Goal: Task Accomplishment & Management: Use online tool/utility

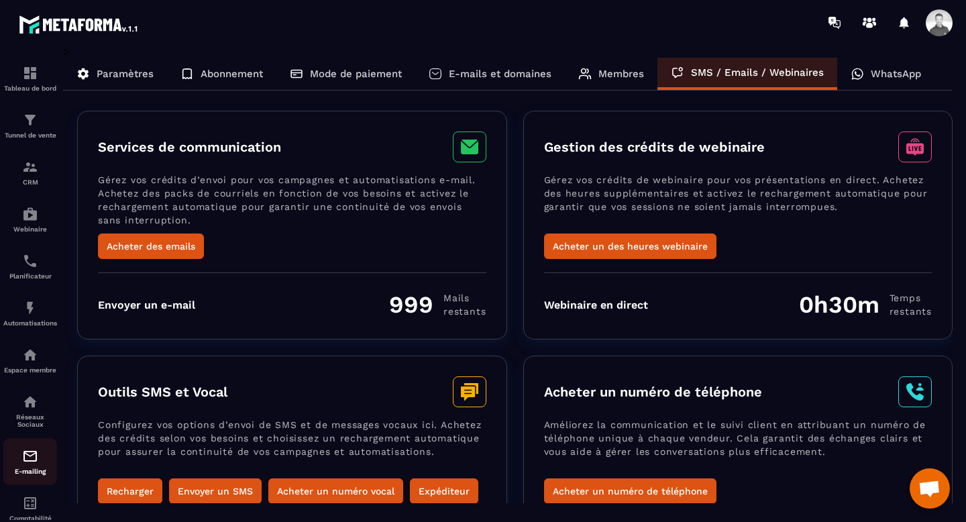
click at [37, 473] on p "E-mailing" at bounding box center [30, 471] width 54 height 7
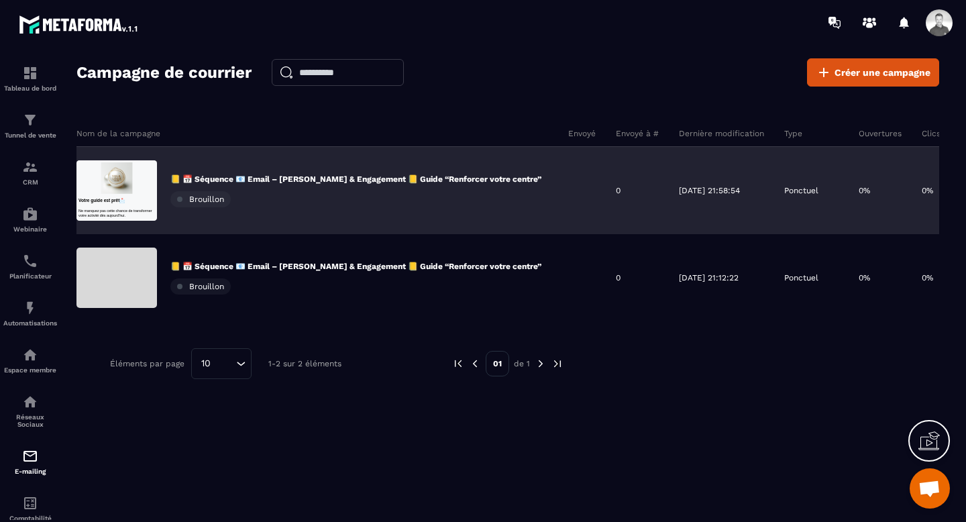
click at [207, 203] on span "Brouillon" at bounding box center [206, 199] width 35 height 9
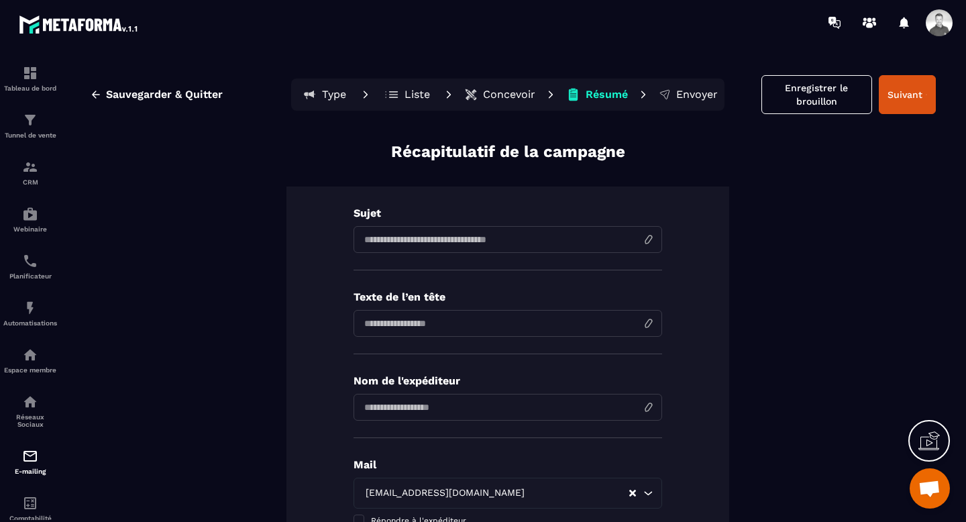
click at [461, 238] on input at bounding box center [508, 239] width 309 height 27
click at [376, 248] on input at bounding box center [508, 239] width 309 height 27
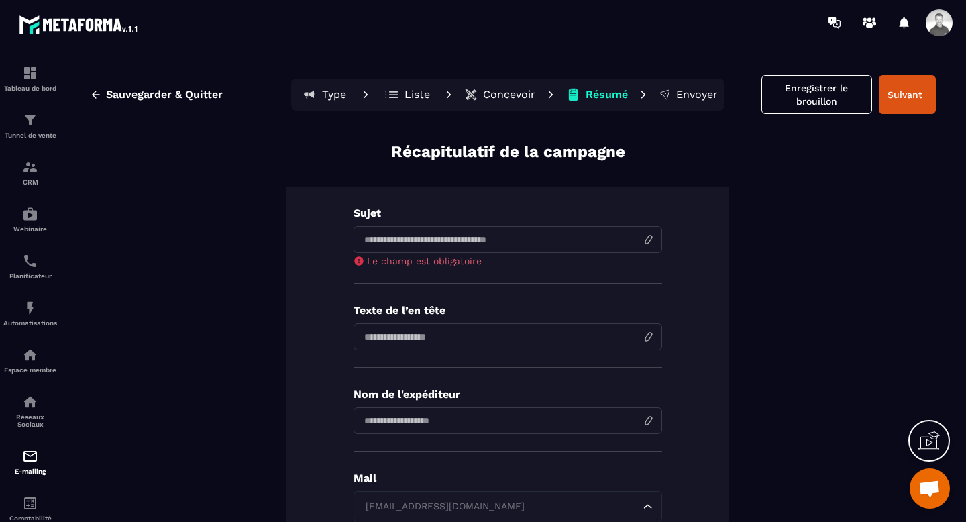
click at [391, 490] on div "Mail [EMAIL_ADDRESS][DOMAIN_NAME] Loading... [EMAIL_ADDRESS][DOMAIN_NAME] [EMAI…" at bounding box center [508, 514] width 309 height 85
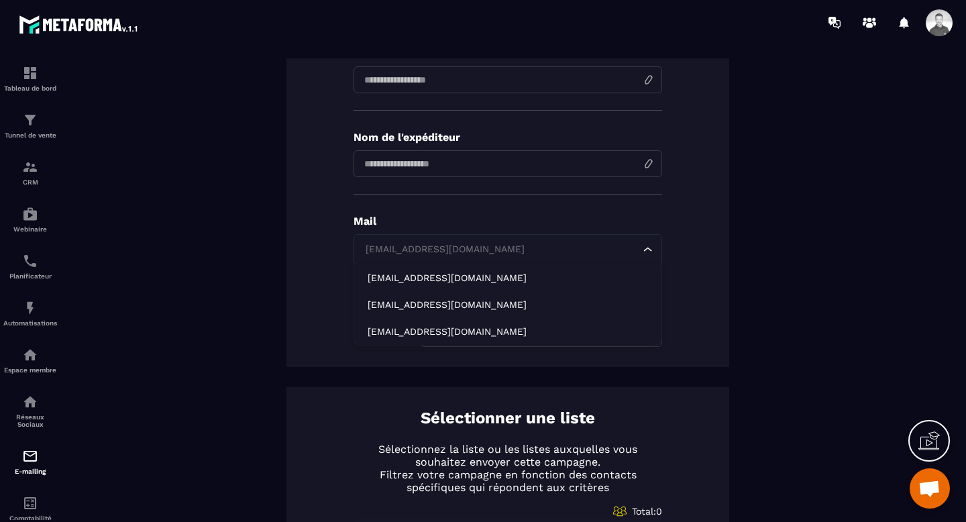
scroll to position [260, 0]
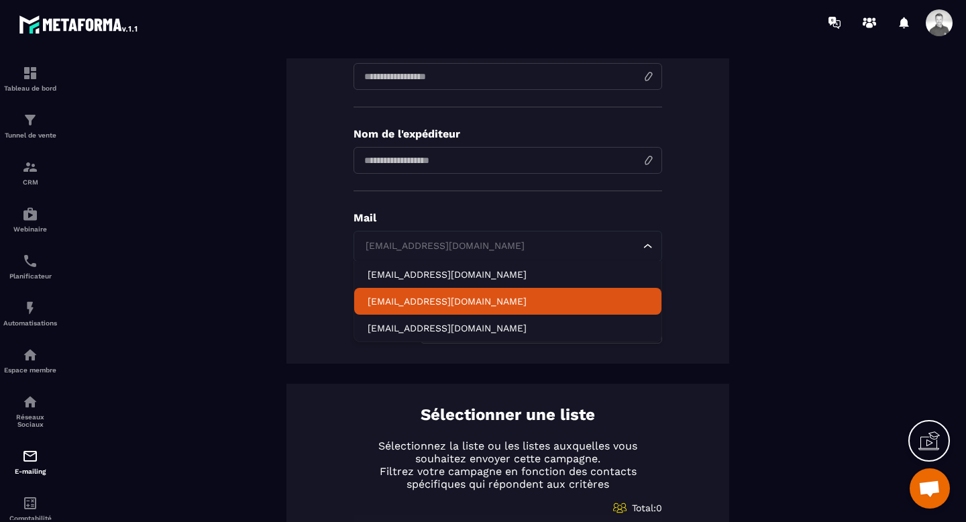
click at [405, 307] on li "[EMAIL_ADDRESS][DOMAIN_NAME]" at bounding box center [507, 301] width 307 height 27
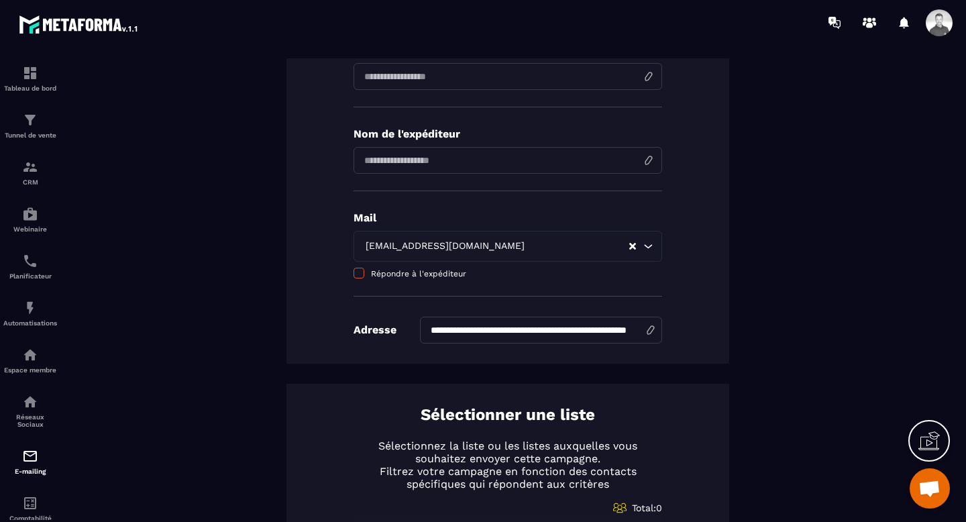
click at [379, 274] on span "Répondre à l'expéditeur" at bounding box center [418, 273] width 95 height 9
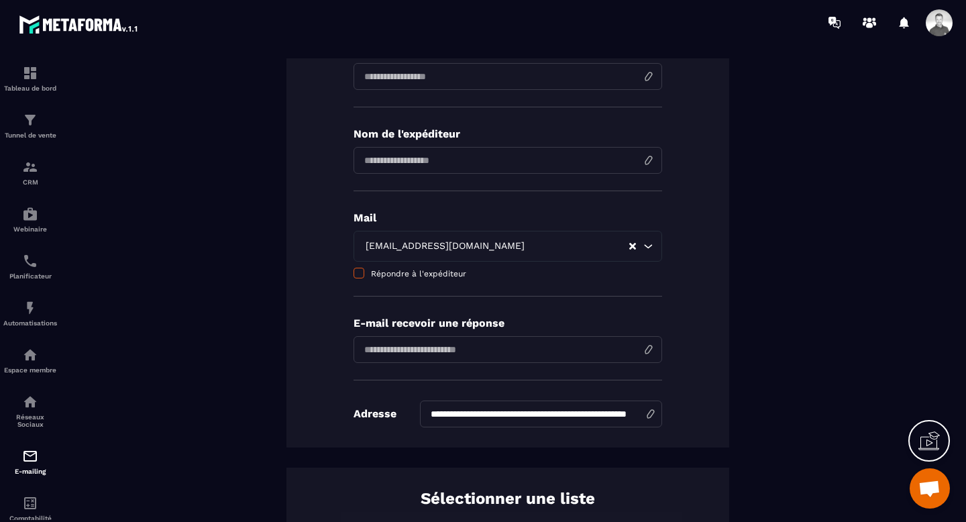
click at [379, 274] on span "Répondre à l'expéditeur" at bounding box center [418, 273] width 95 height 9
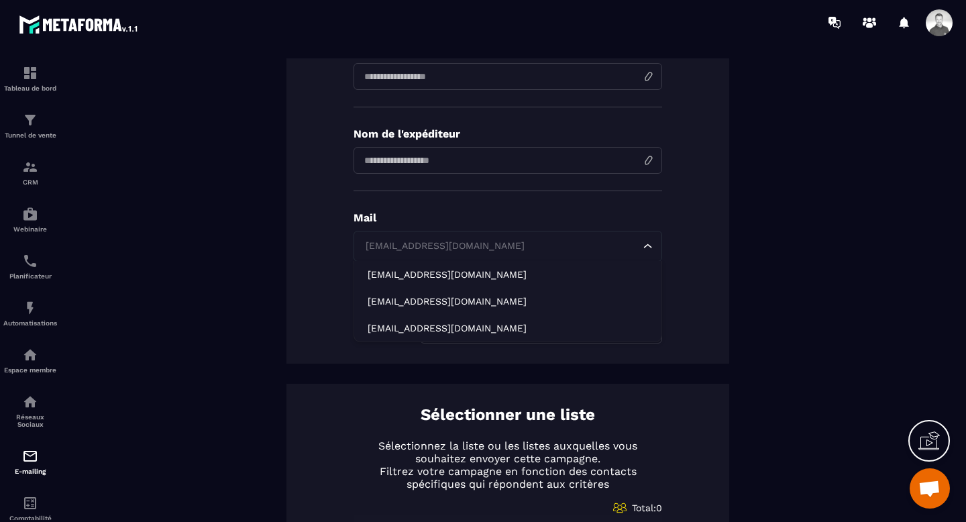
click at [423, 239] on div "[EMAIL_ADDRESS][DOMAIN_NAME]" at bounding box center [501, 246] width 280 height 15
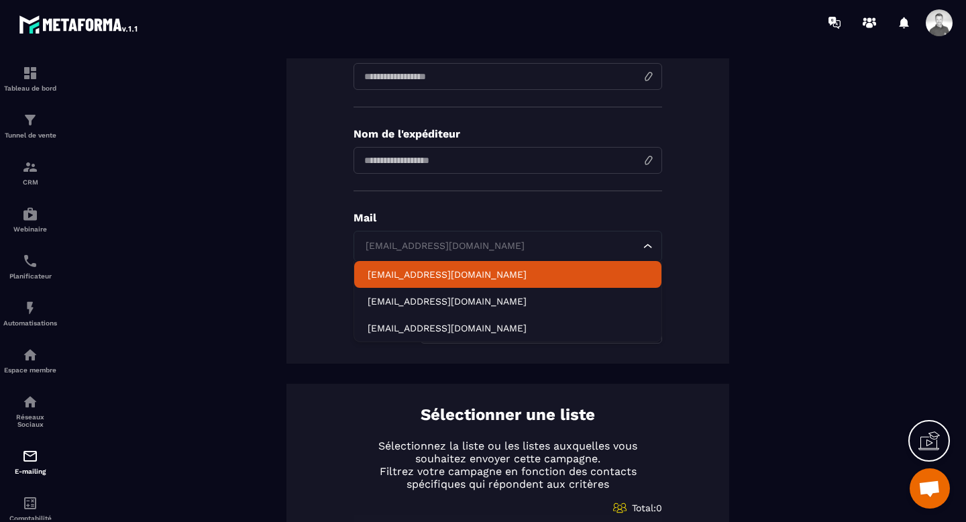
click at [424, 272] on p "[EMAIL_ADDRESS][DOMAIN_NAME]" at bounding box center [508, 274] width 280 height 13
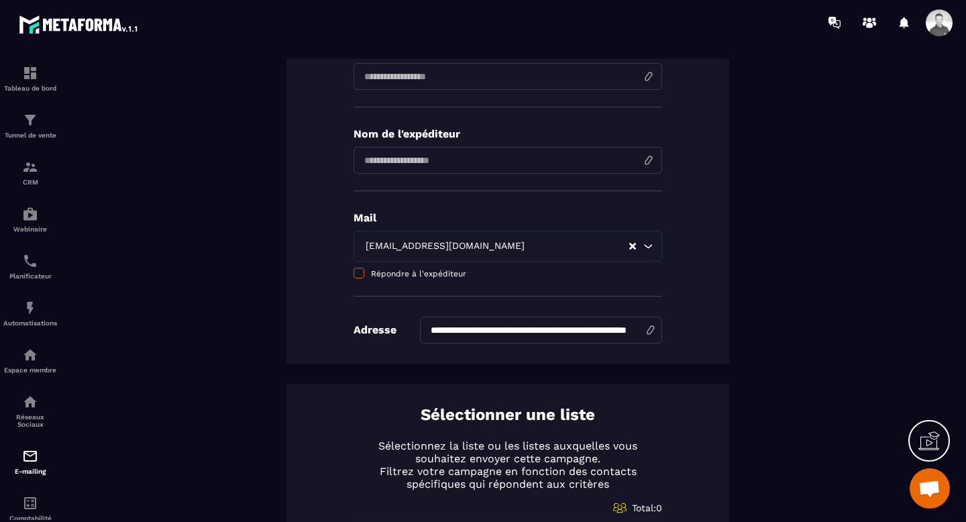
click at [424, 273] on span "Répondre à l'expéditeur" at bounding box center [418, 273] width 95 height 9
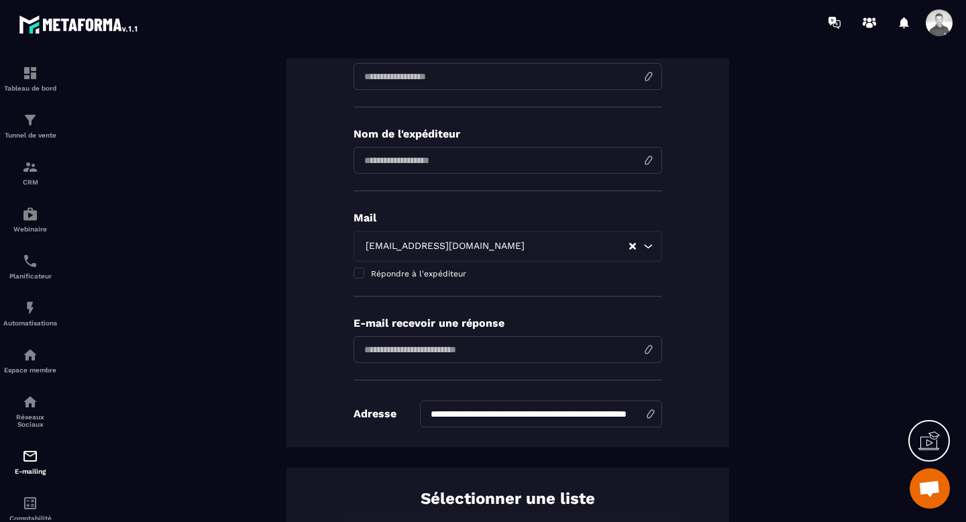
click at [429, 343] on input "email" at bounding box center [508, 349] width 309 height 27
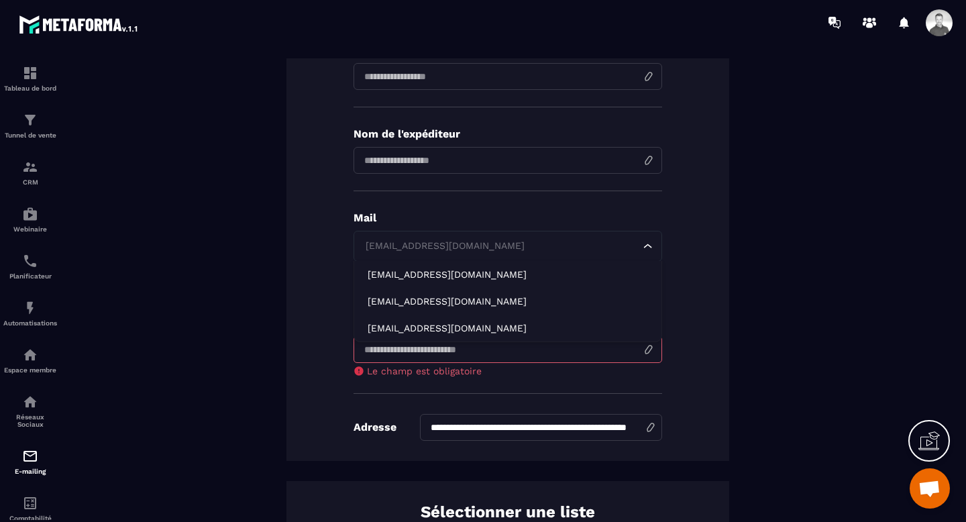
click at [440, 245] on div "[EMAIL_ADDRESS][DOMAIN_NAME]" at bounding box center [501, 246] width 280 height 15
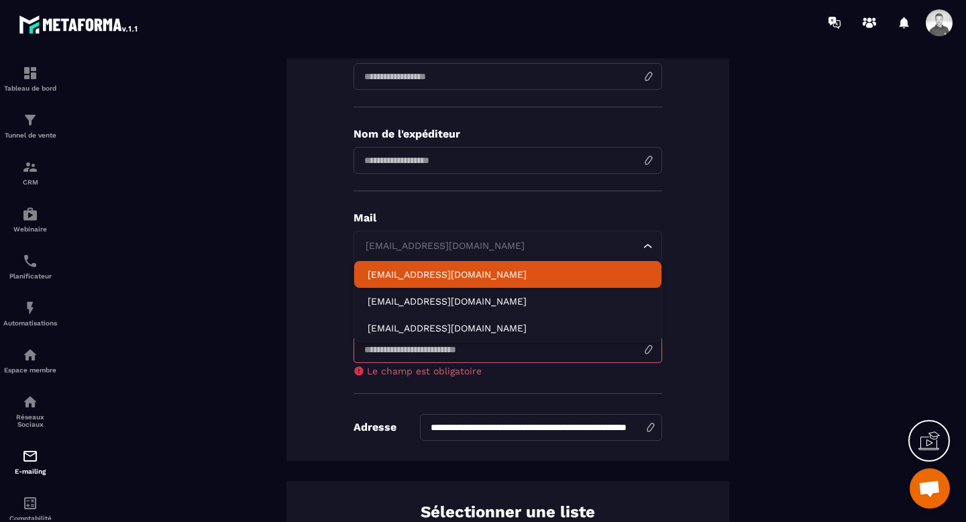
click at [440, 276] on p "[EMAIL_ADDRESS][DOMAIN_NAME]" at bounding box center [508, 274] width 280 height 13
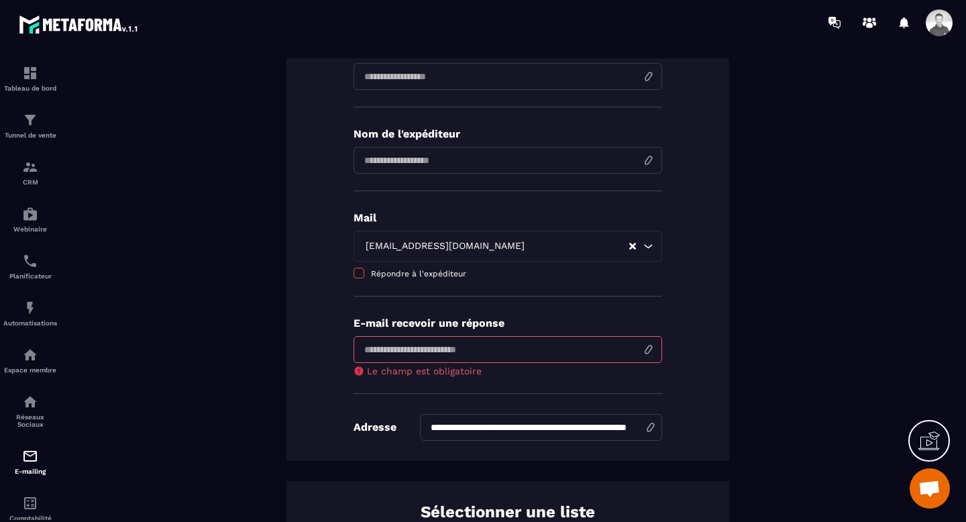
click at [417, 276] on span "Répondre à l'expéditeur" at bounding box center [418, 273] width 95 height 9
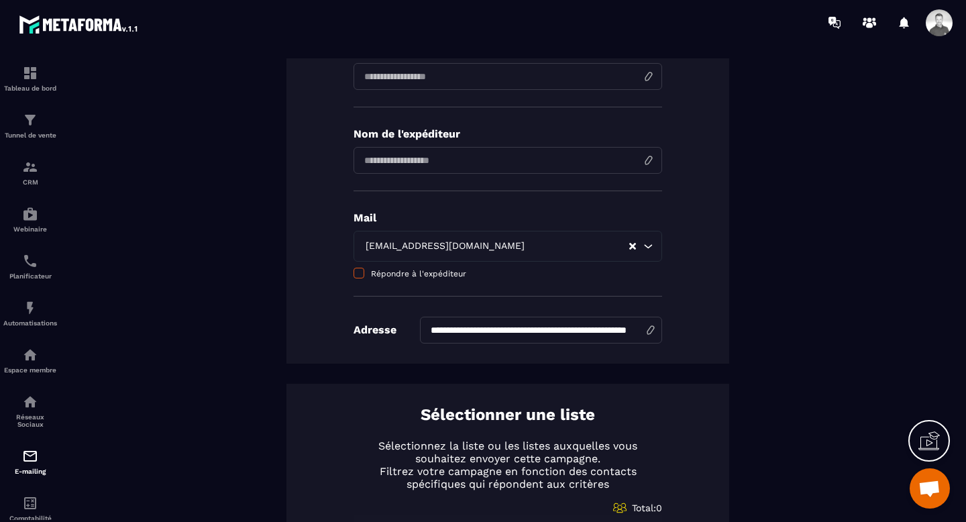
click at [438, 276] on span "Répondre à l'expéditeur" at bounding box center [418, 273] width 95 height 9
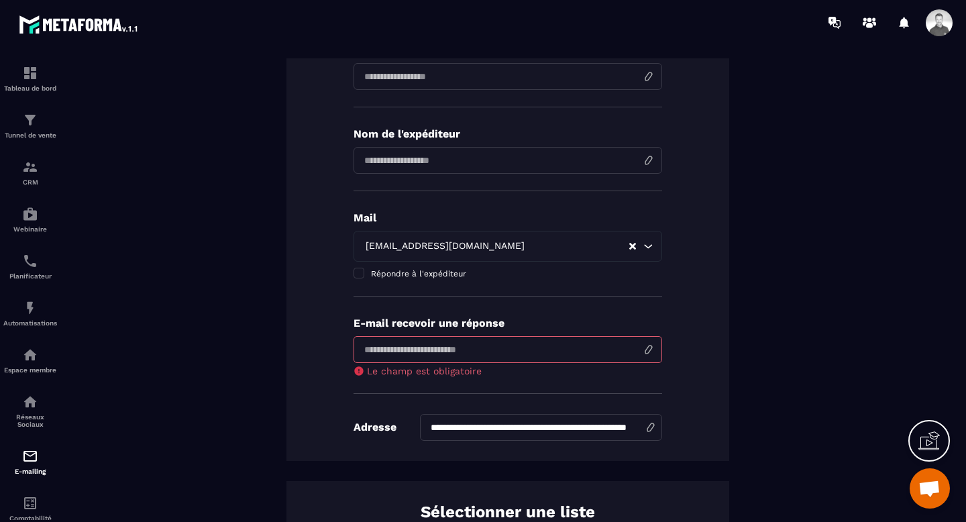
click at [427, 348] on input "email" at bounding box center [508, 349] width 309 height 27
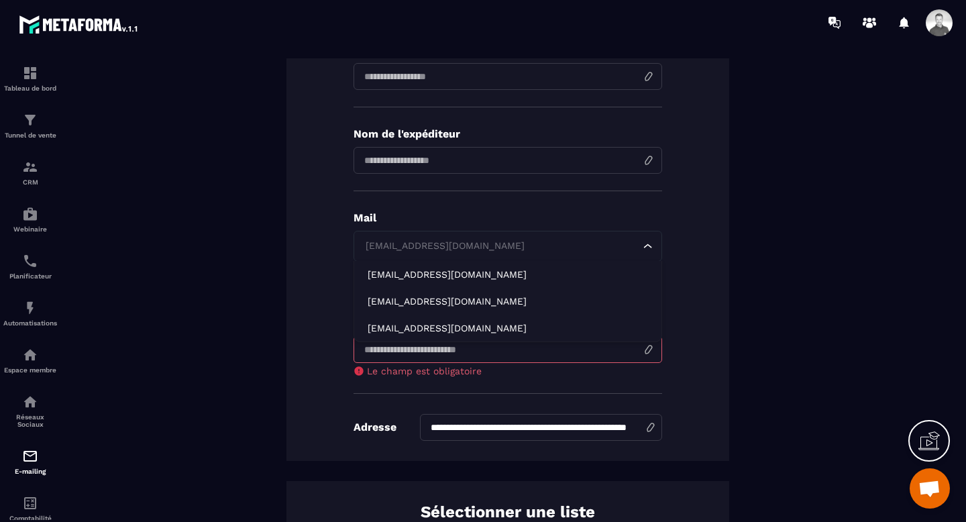
click at [455, 242] on div "[EMAIL_ADDRESS][DOMAIN_NAME]" at bounding box center [501, 246] width 280 height 15
click at [455, 242] on input "Search for option" at bounding box center [501, 246] width 278 height 15
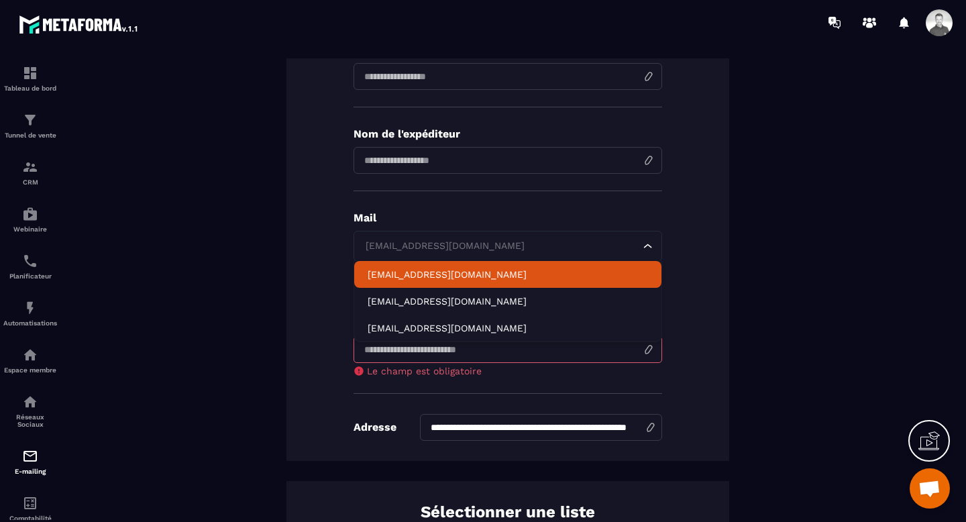
click at [390, 278] on p "[EMAIL_ADDRESS][DOMAIN_NAME]" at bounding box center [508, 274] width 280 height 13
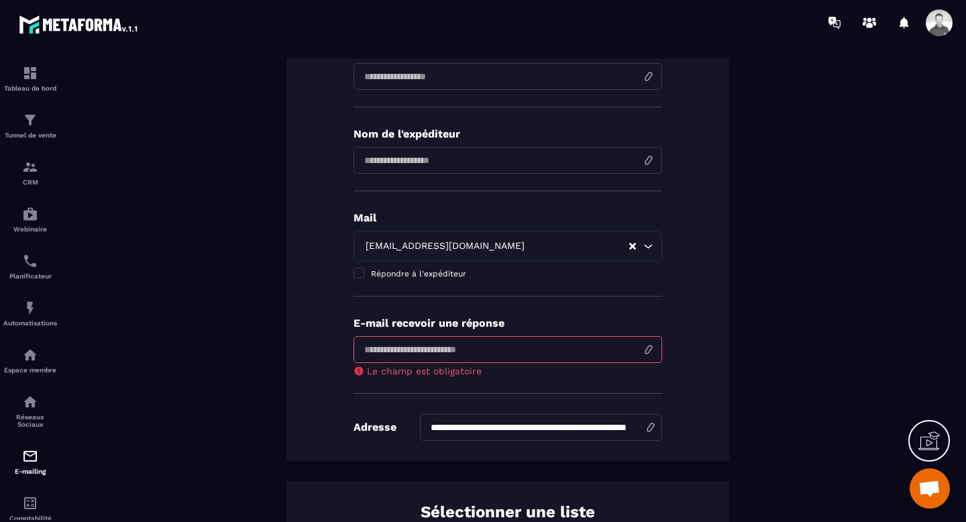
click at [421, 244] on div "[EMAIL_ADDRESS][DOMAIN_NAME]" at bounding box center [495, 246] width 268 height 15
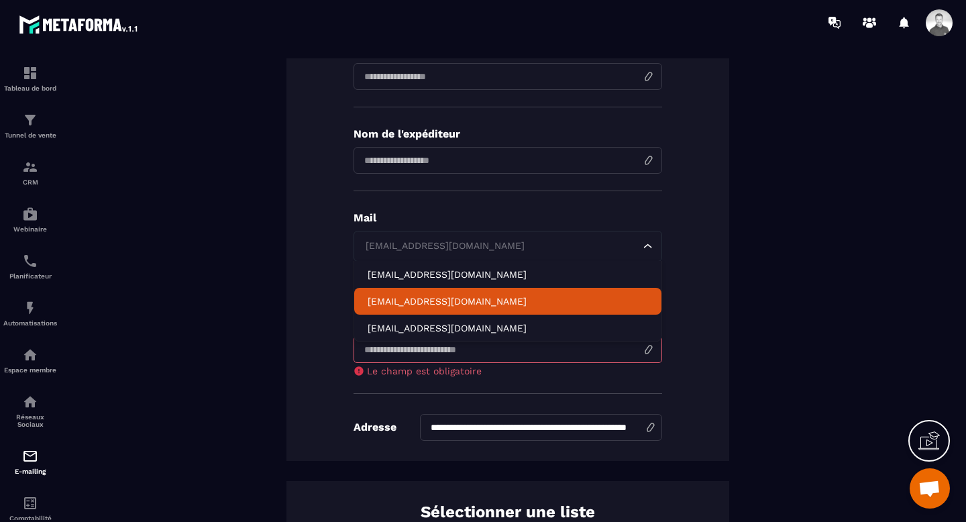
click at [415, 297] on p "[EMAIL_ADDRESS][DOMAIN_NAME]" at bounding box center [508, 301] width 280 height 13
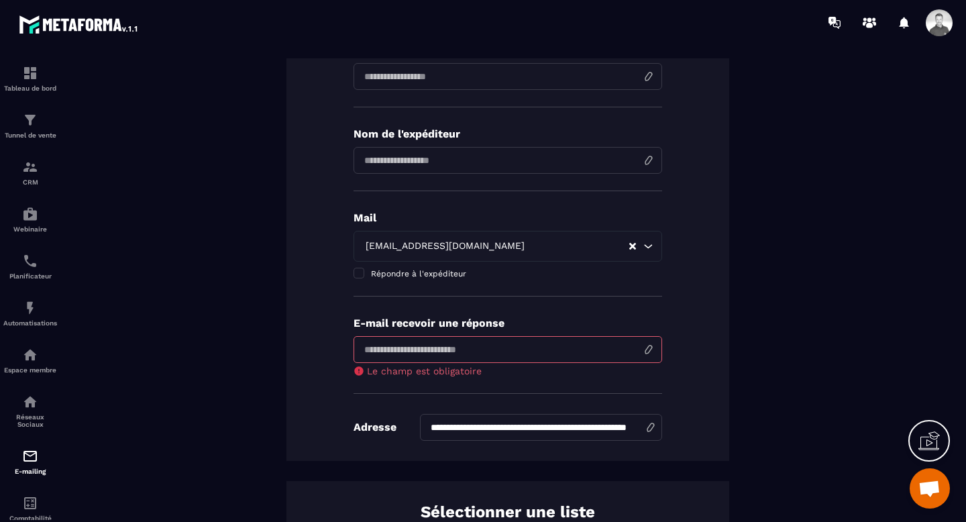
click at [399, 351] on input "email" at bounding box center [508, 349] width 309 height 27
type input "*"
type input "**********"
click at [432, 248] on div "[EMAIL_ADDRESS][DOMAIN_NAME]" at bounding box center [495, 246] width 268 height 15
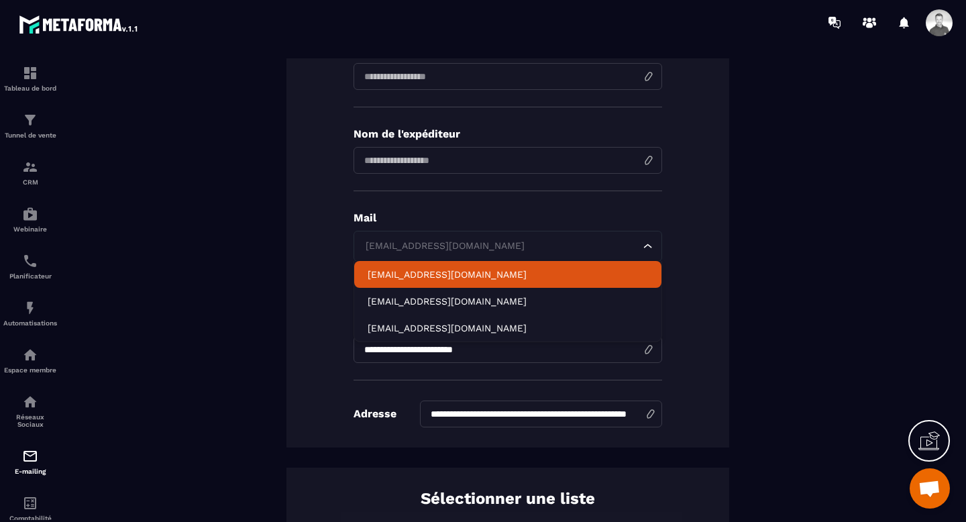
click at [437, 266] on li "[EMAIL_ADDRESS][DOMAIN_NAME]" at bounding box center [507, 274] width 307 height 27
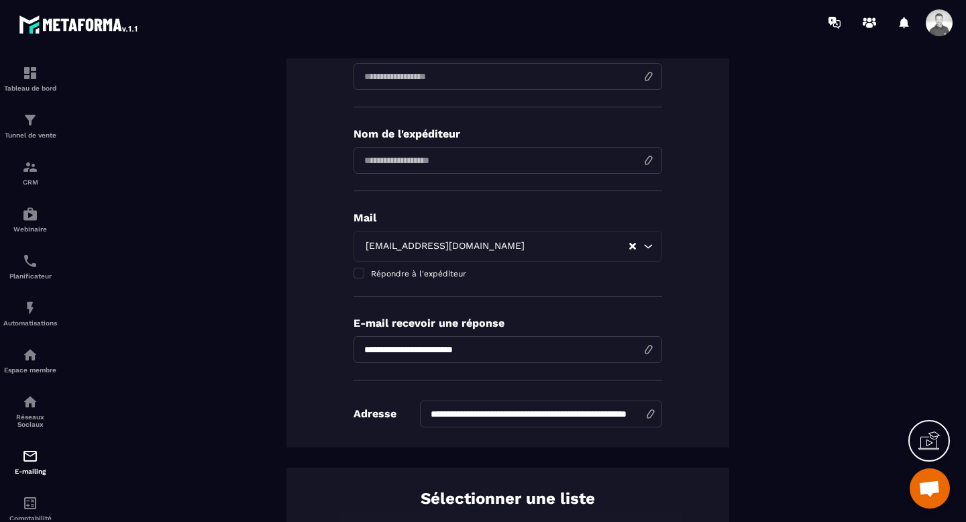
click at [550, 351] on input "**********" at bounding box center [508, 349] width 309 height 27
click at [650, 349] on input "**********" at bounding box center [508, 349] width 309 height 27
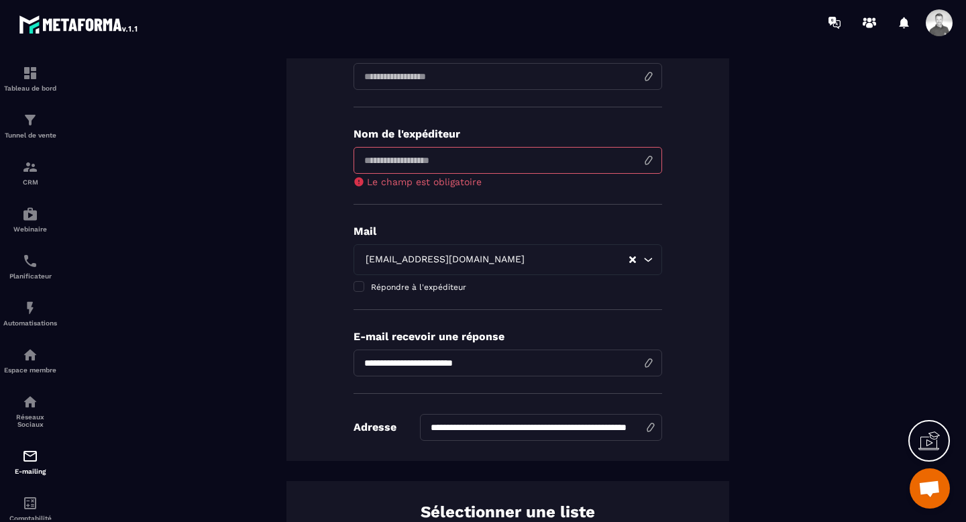
click at [488, 162] on input "input" at bounding box center [508, 160] width 309 height 27
type input "**********"
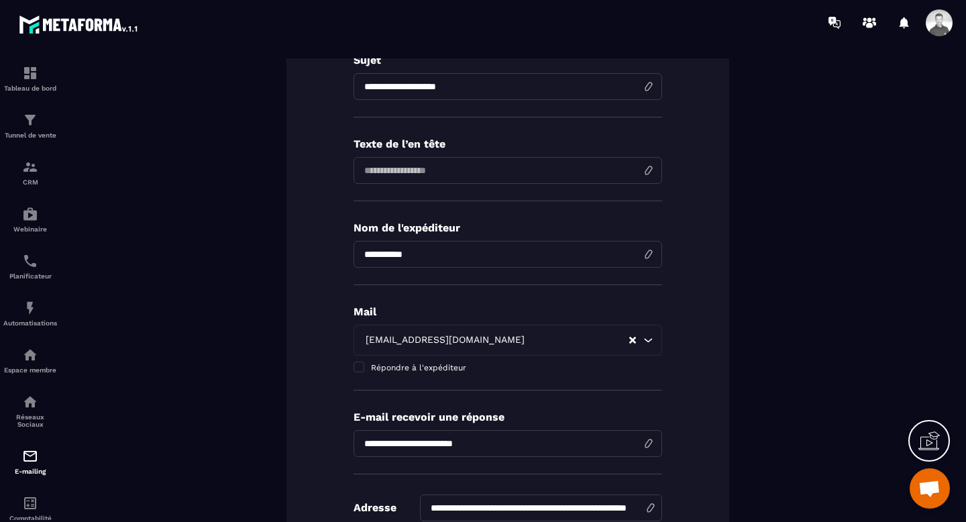
scroll to position [150, 0]
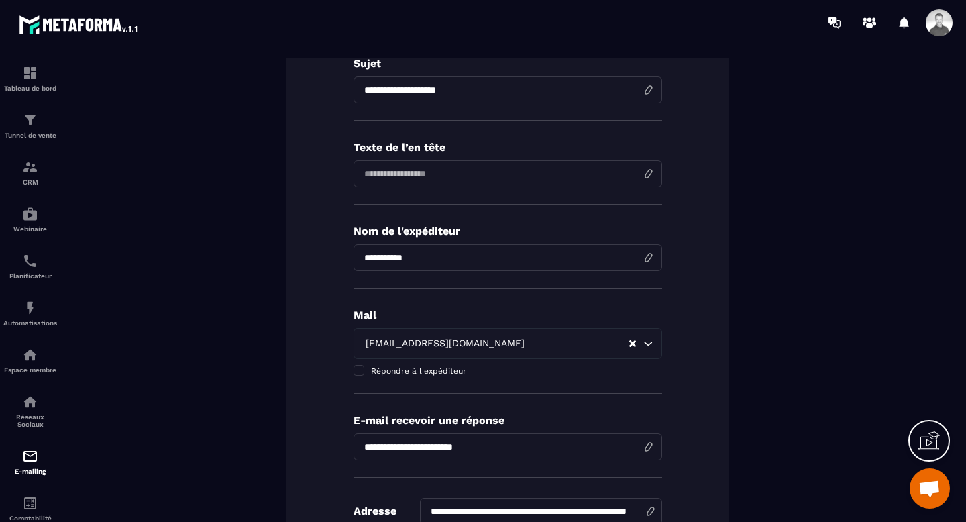
click at [460, 169] on input at bounding box center [508, 173] width 309 height 27
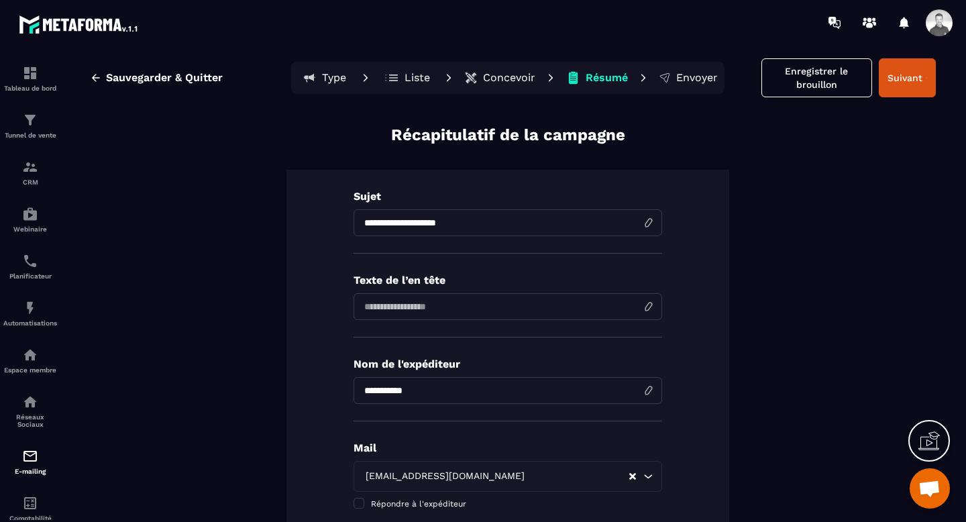
scroll to position [16, 0]
click at [479, 223] on input "**********" at bounding box center [508, 223] width 309 height 27
drag, startPoint x: 479, startPoint y: 222, endPoint x: 355, endPoint y: 214, distance: 124.4
click at [356, 215] on input "**********" at bounding box center [508, 223] width 309 height 27
click at [437, 307] on input at bounding box center [508, 307] width 309 height 27
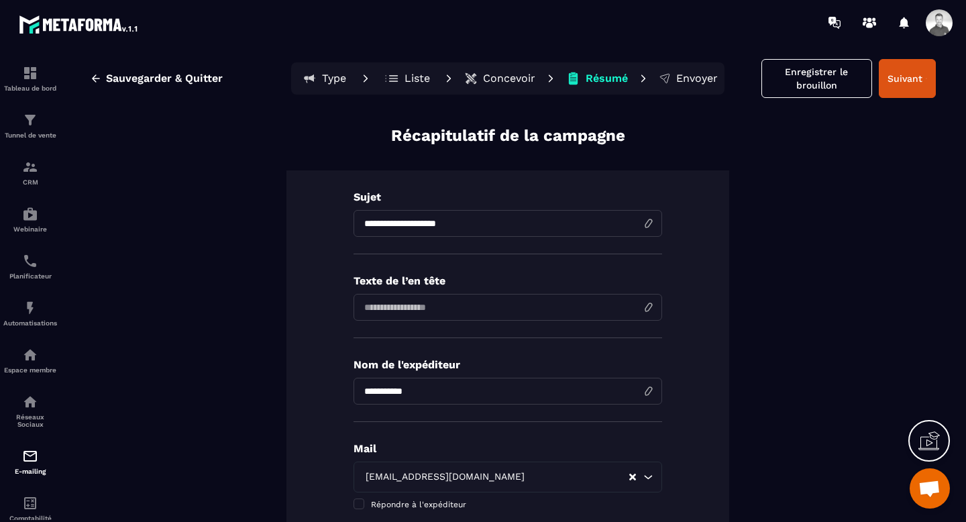
click at [431, 228] on input "**********" at bounding box center [508, 223] width 309 height 27
paste input "**"
click at [461, 221] on input "**********" at bounding box center [508, 223] width 309 height 27
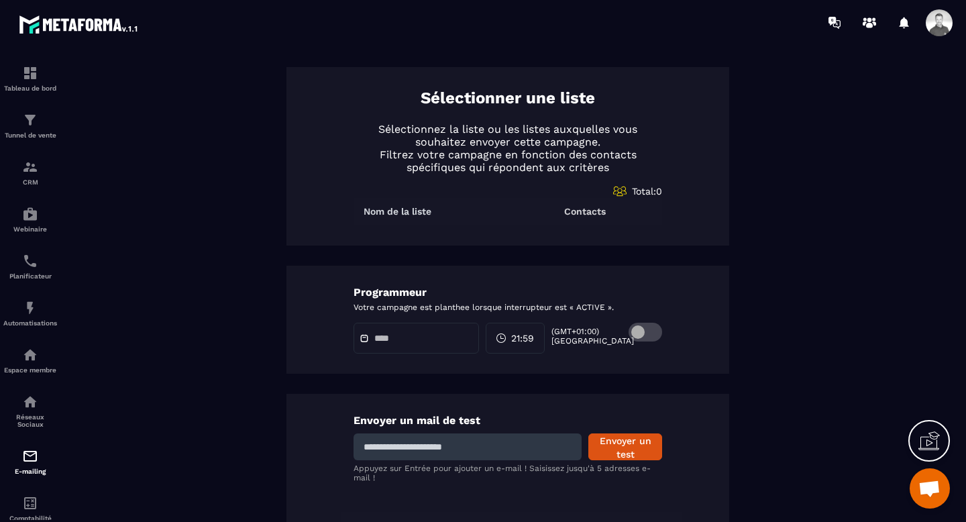
scroll to position [666, 0]
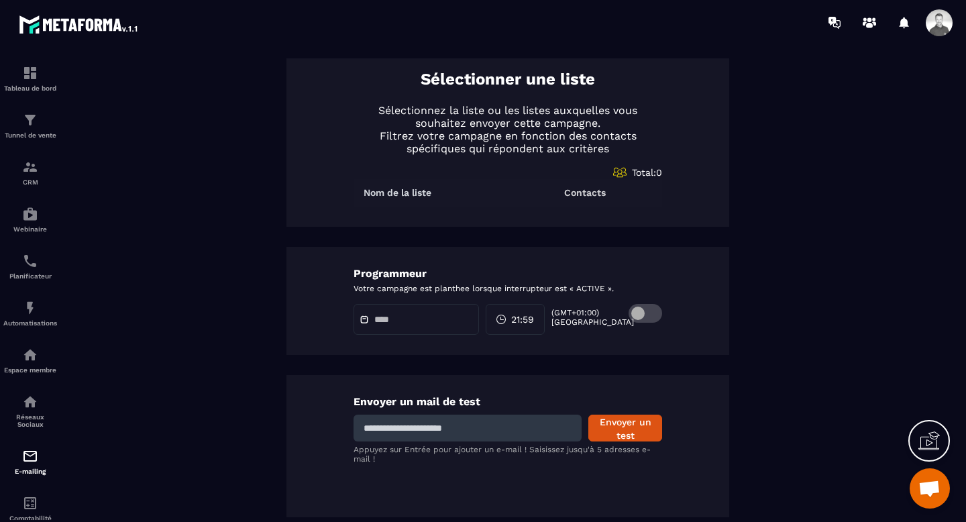
type input "**********"
click at [472, 429] on input at bounding box center [468, 428] width 228 height 27
type input "**********"
click at [640, 427] on button "Envoyer un test" at bounding box center [625, 428] width 74 height 27
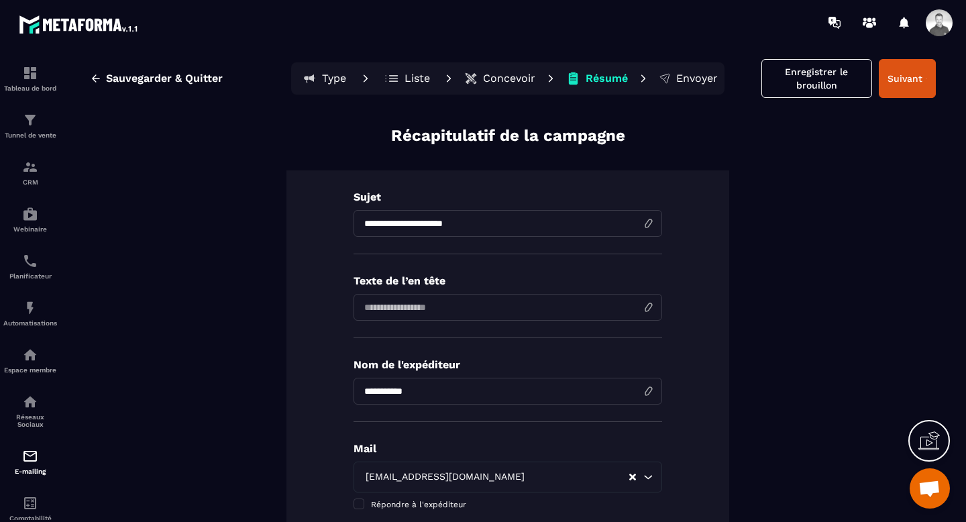
scroll to position [0, 0]
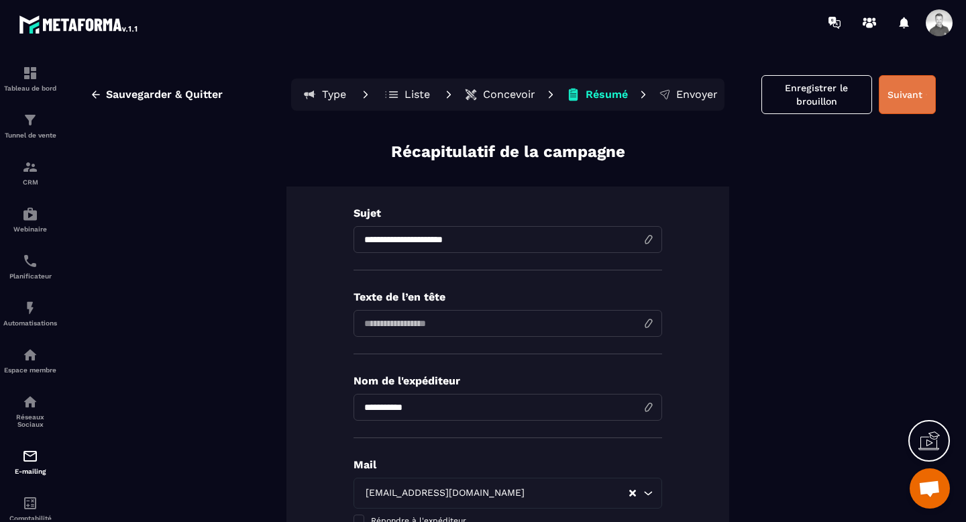
click at [904, 97] on button "Suivant" at bounding box center [907, 94] width 57 height 39
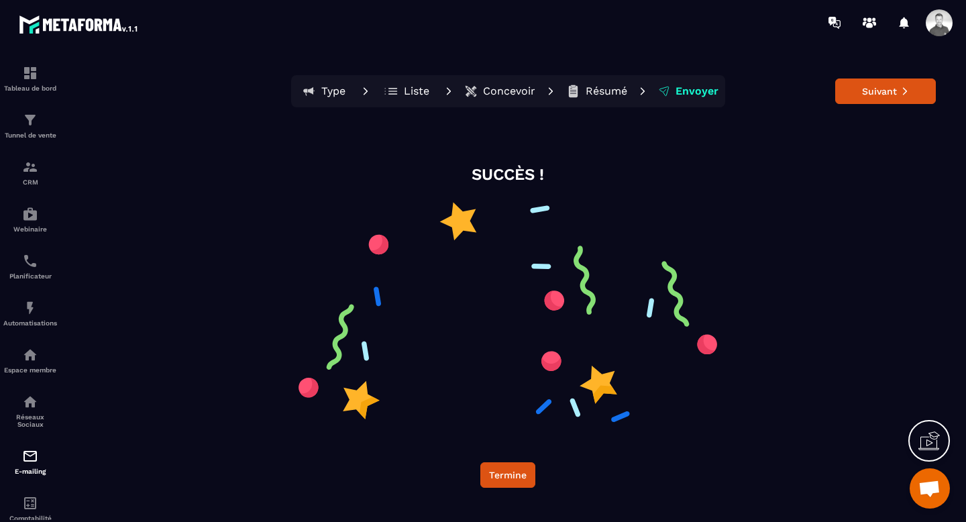
click at [510, 96] on p "Concevoir" at bounding box center [509, 91] width 52 height 13
click at [587, 89] on p "Résumé" at bounding box center [607, 91] width 42 height 13
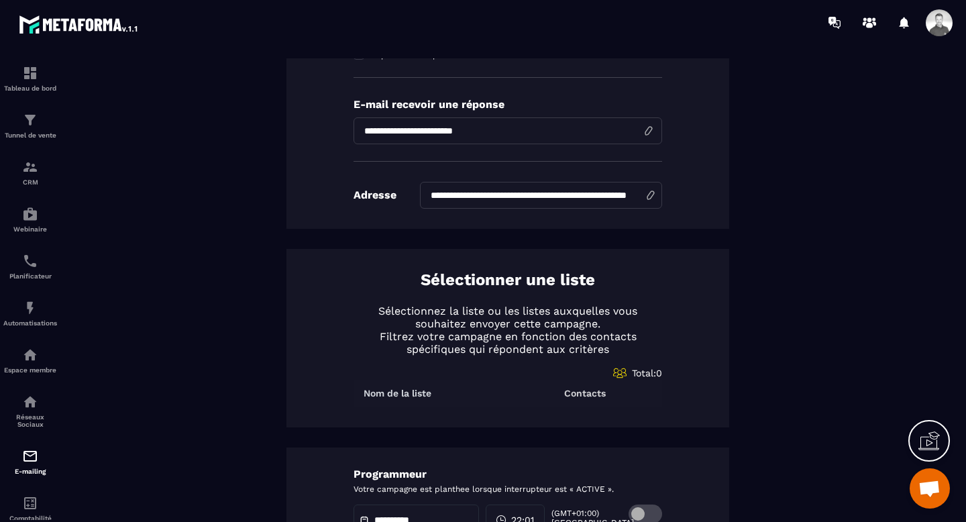
scroll to position [666, 0]
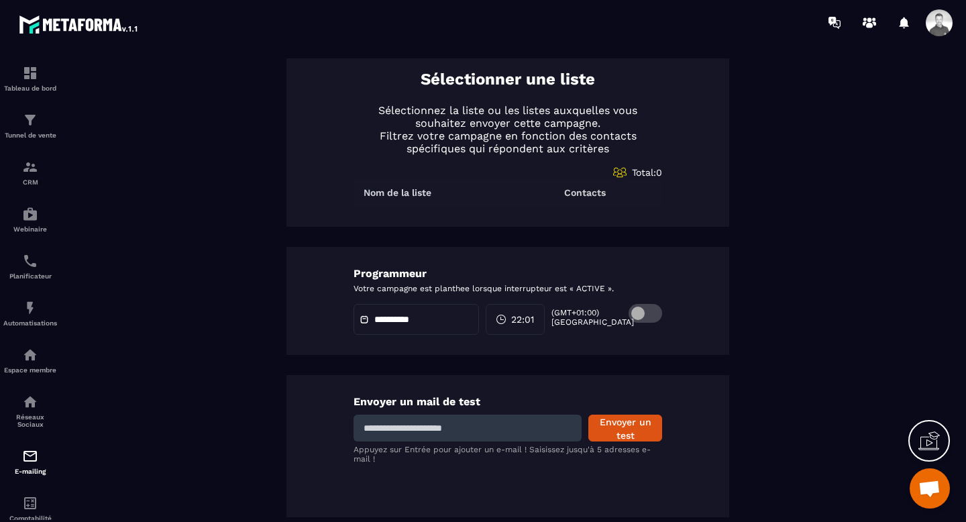
click at [435, 424] on input at bounding box center [468, 428] width 228 height 27
type input "**********"
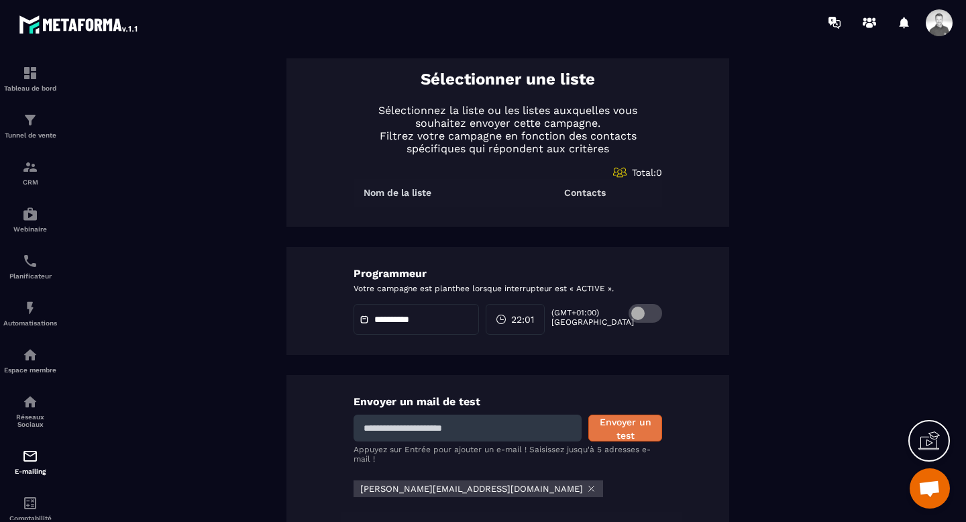
click at [627, 424] on button "Envoyer un test" at bounding box center [625, 428] width 74 height 27
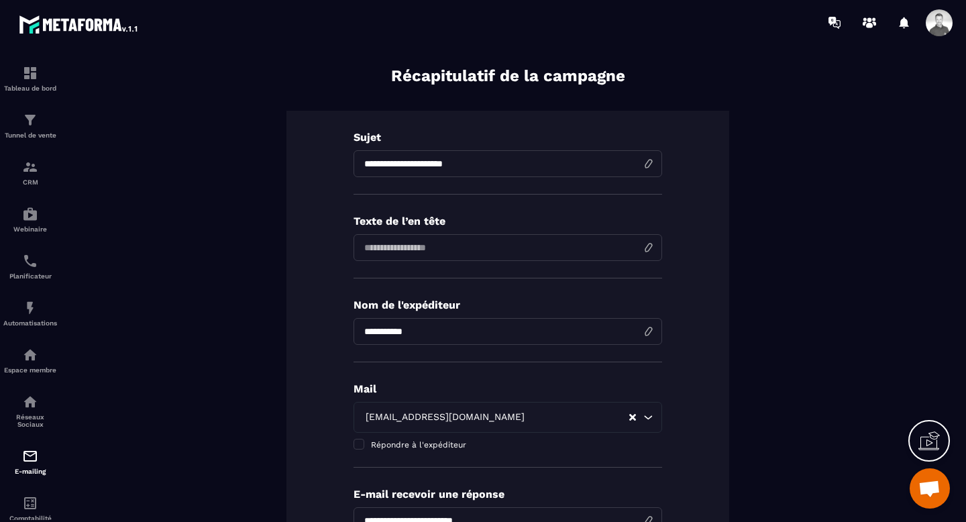
scroll to position [0, 0]
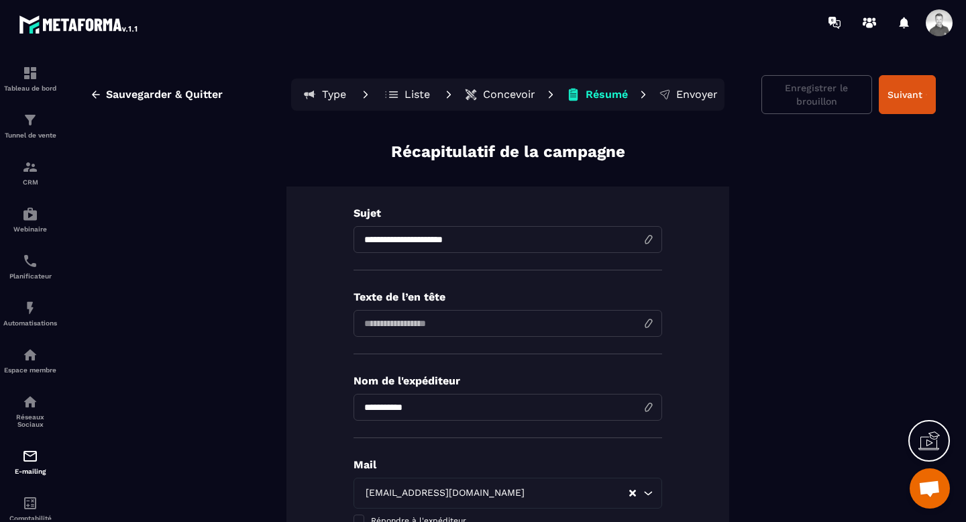
click at [515, 103] on button "Concevoir" at bounding box center [499, 94] width 79 height 27
click at [501, 95] on p "Concevoir" at bounding box center [509, 94] width 52 height 13
click at [562, 103] on button "Liste" at bounding box center [597, 94] width 70 height 27
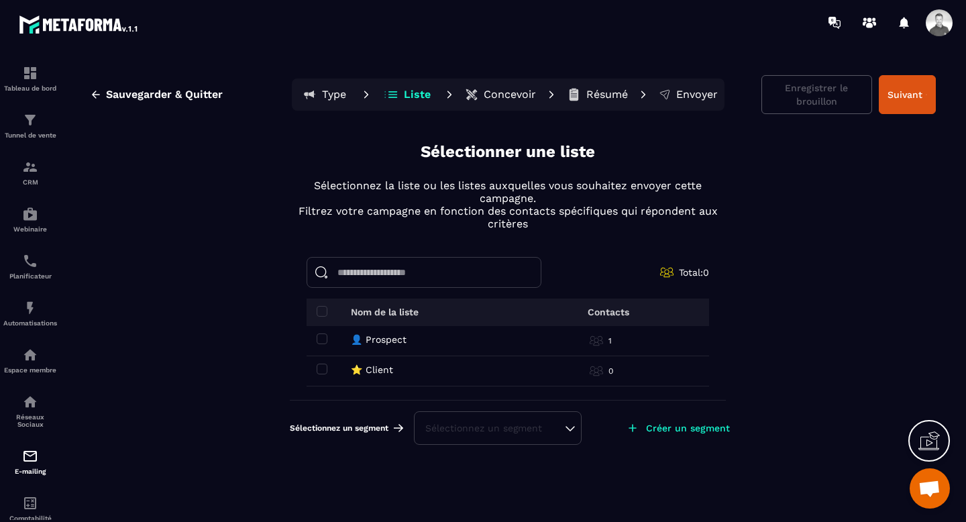
click at [557, 428] on div "Sélectionnez un segment" at bounding box center [497, 427] width 145 height 13
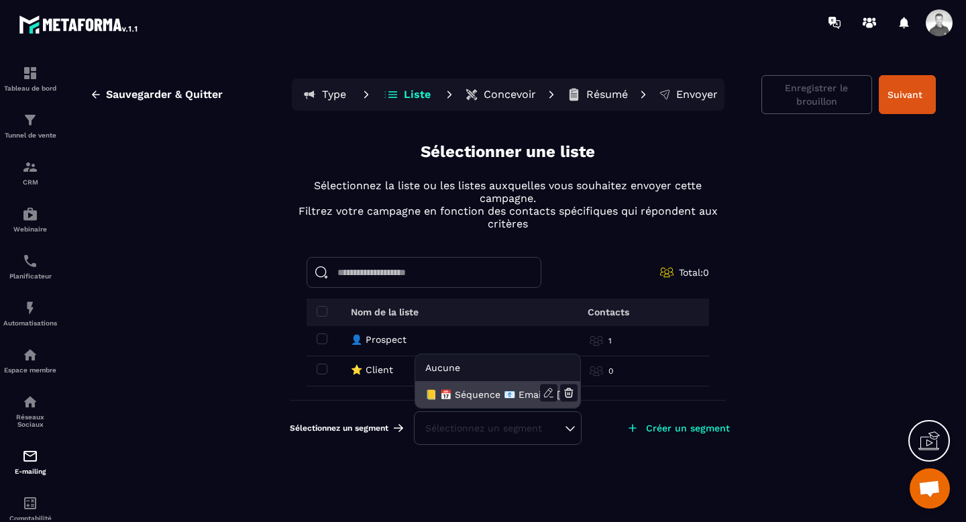
click at [529, 396] on li "📒 📅 Séquence 📧 Email – [PERSON_NAME] & Engagement 📒 Guide “Renforcer votre cent…" at bounding box center [497, 394] width 165 height 27
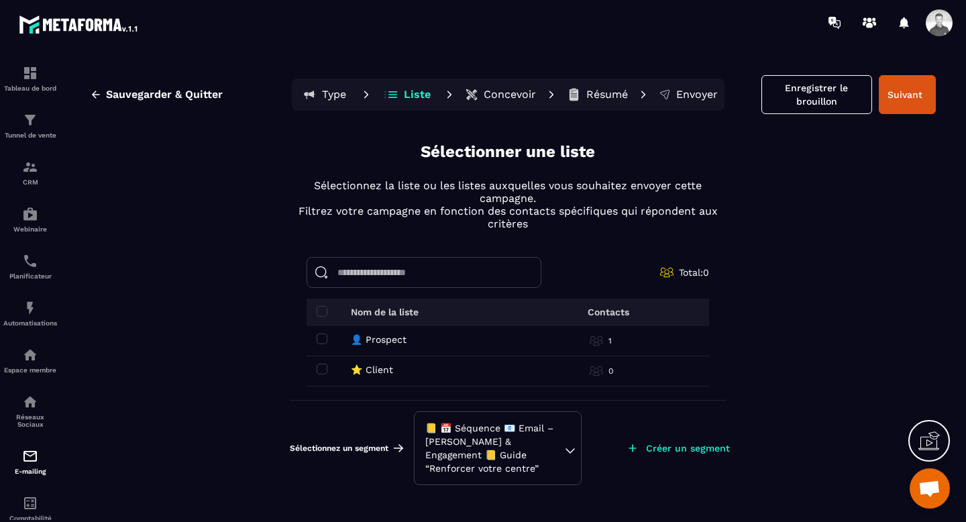
click at [305, 92] on icon at bounding box center [306, 94] width 4 height 4
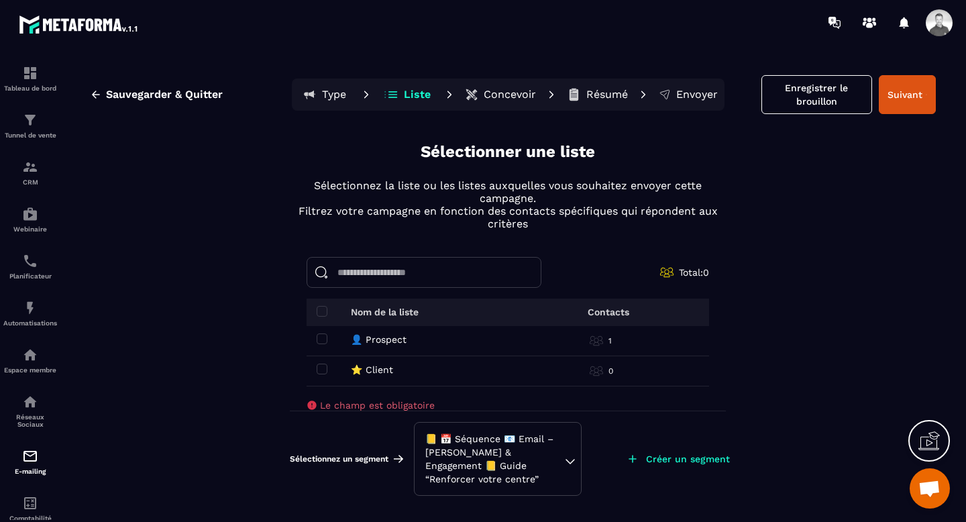
click at [378, 92] on button "Type" at bounding box center [408, 94] width 60 height 27
click at [329, 95] on p "Type" at bounding box center [334, 94] width 24 height 13
click at [341, 95] on p "Type" at bounding box center [334, 94] width 24 height 13
click at [99, 95] on icon "button" at bounding box center [96, 95] width 12 height 12
click at [97, 99] on icon "button" at bounding box center [96, 95] width 12 height 12
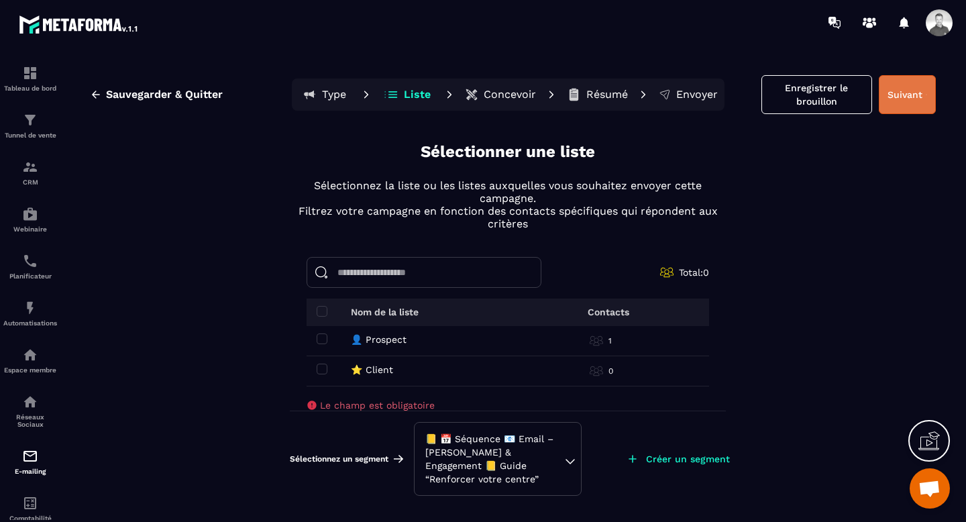
click at [910, 99] on button "Suivant" at bounding box center [907, 94] width 57 height 39
click at [925, 448] on icon at bounding box center [929, 443] width 21 height 13
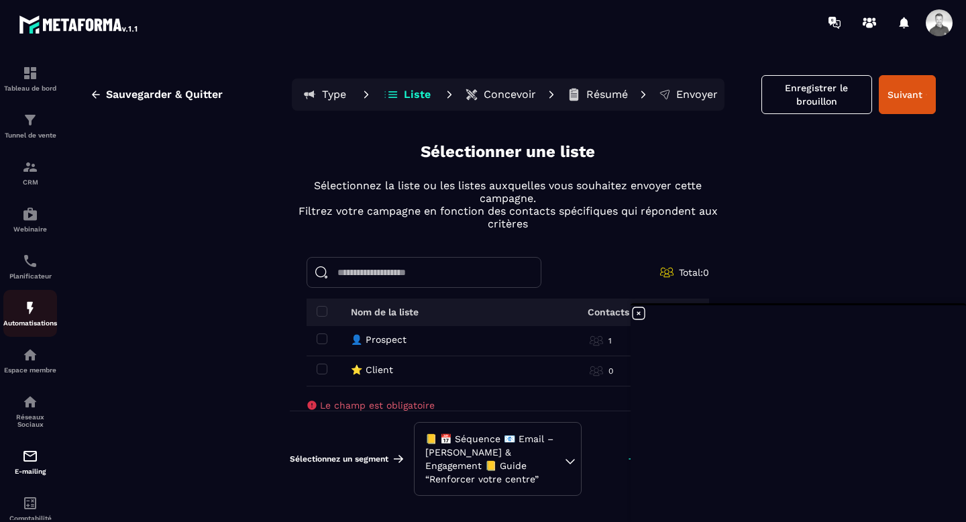
click at [25, 309] on img at bounding box center [30, 308] width 16 height 16
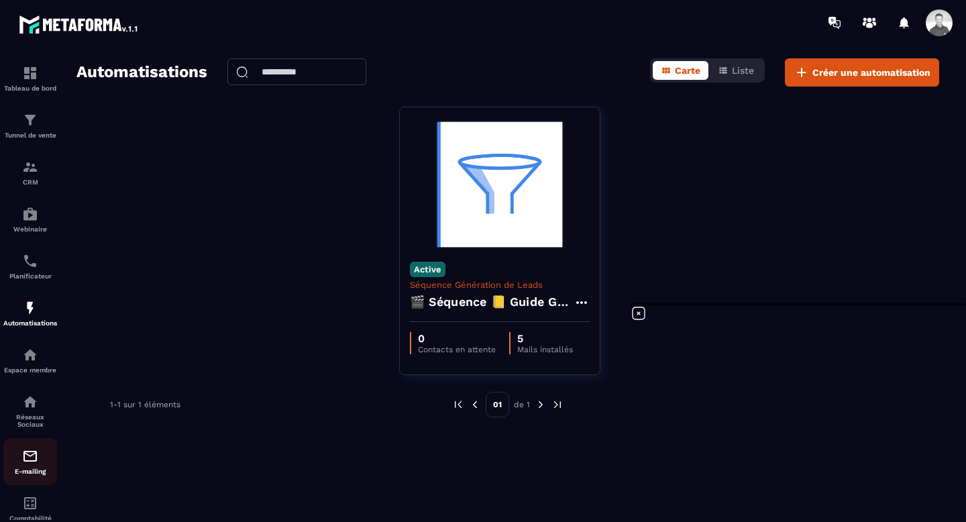
click at [27, 463] on img at bounding box center [30, 456] width 16 height 16
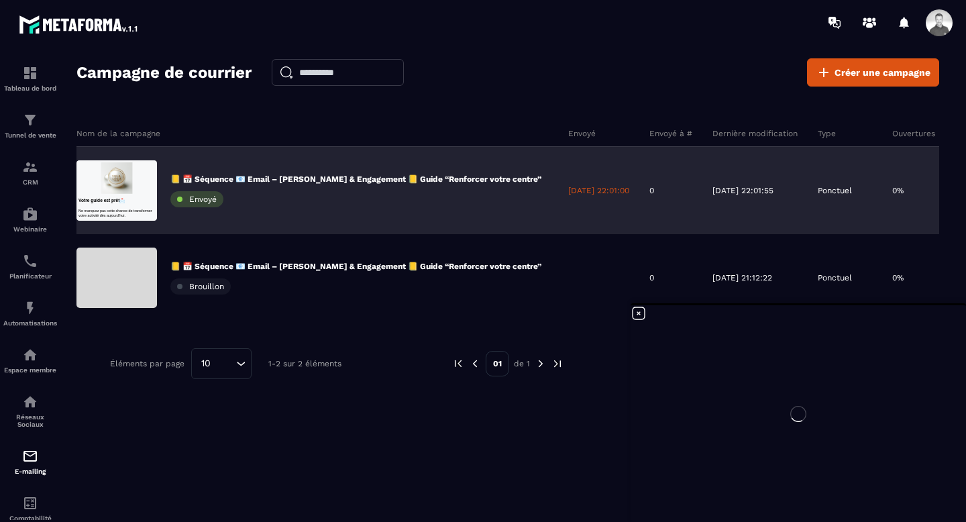
click at [283, 192] on div "📒 📅 Séquence 📧 Email – [PERSON_NAME] & Engagement 📒 Guide “Renforcer votre cent…" at bounding box center [355, 191] width 371 height 34
click at [281, 175] on p "📒 📅 Séquence 📧 Email – [PERSON_NAME] & Engagement 📒 Guide “Renforcer votre cent…" at bounding box center [355, 179] width 371 height 11
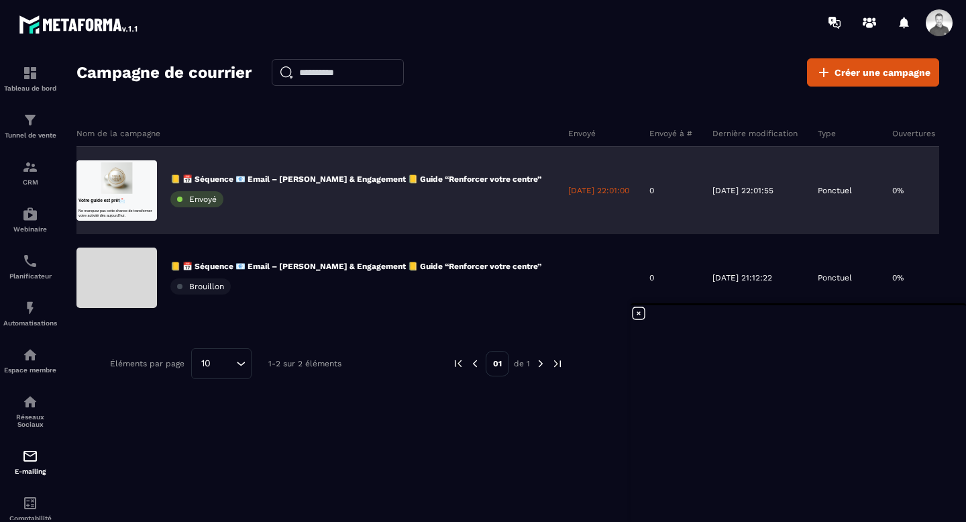
click at [250, 176] on p "📒 📅 Séquence 📧 Email – [PERSON_NAME] & Engagement 📒 Guide “Renforcer votre cent…" at bounding box center [355, 179] width 371 height 11
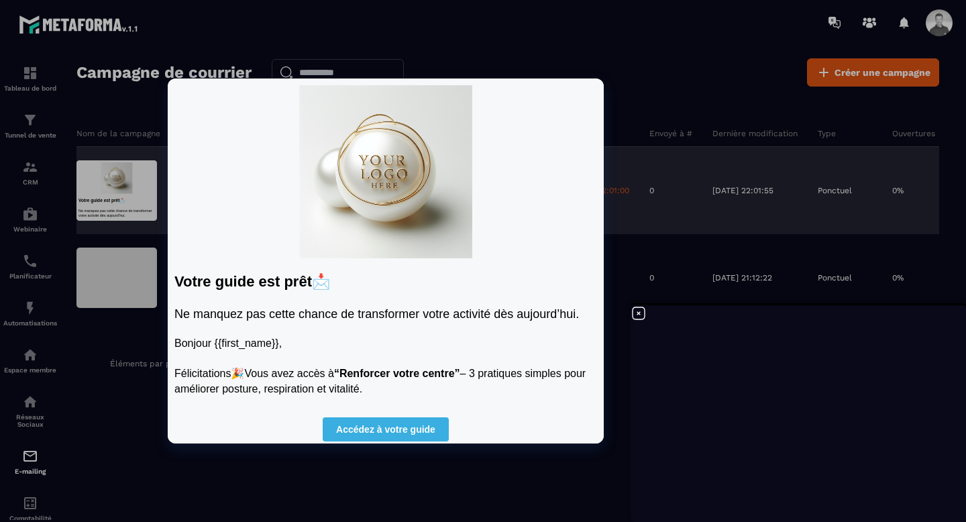
click at [123, 178] on div at bounding box center [116, 190] width 81 height 60
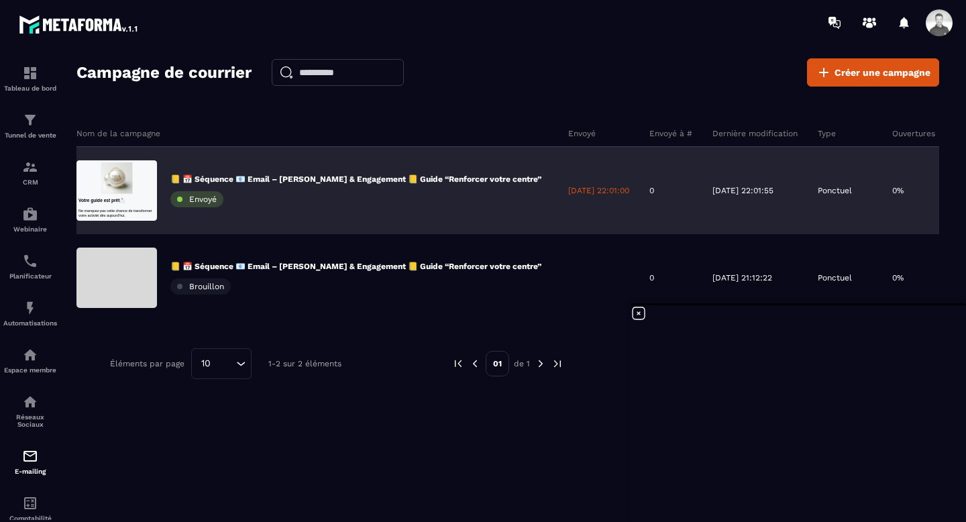
click at [742, 211] on div "[DATE] 22:01:55" at bounding box center [754, 190] width 105 height 87
click at [432, 172] on div "📒 📅 Séquence 📧 Email – [PERSON_NAME] & Engagement 📒 Guide “Renforcer votre cent…" at bounding box center [317, 190] width 482 height 87
click at [254, 197] on div "📒 📅 Séquence 📧 Email – [PERSON_NAME] & Engagement 📒 Guide “Renforcer votre cent…" at bounding box center [355, 191] width 371 height 34
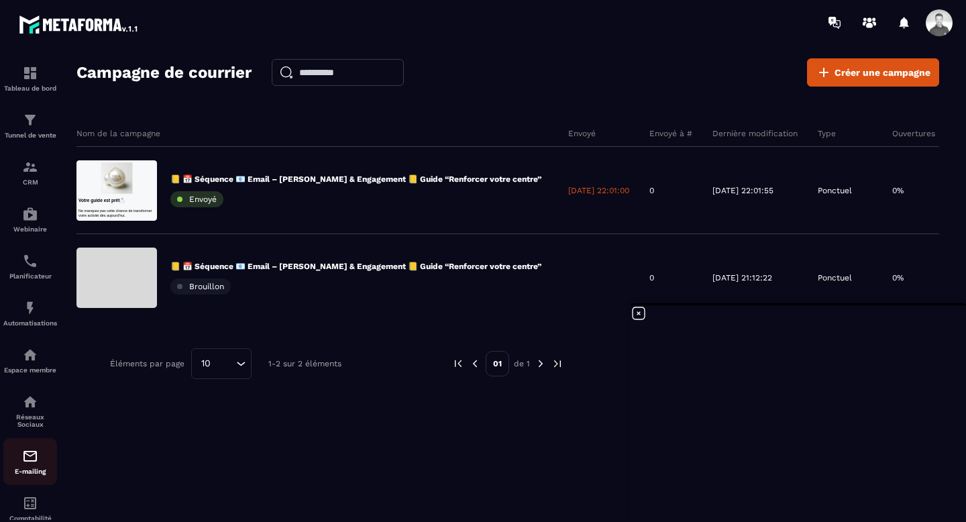
click at [34, 458] on img at bounding box center [30, 456] width 16 height 16
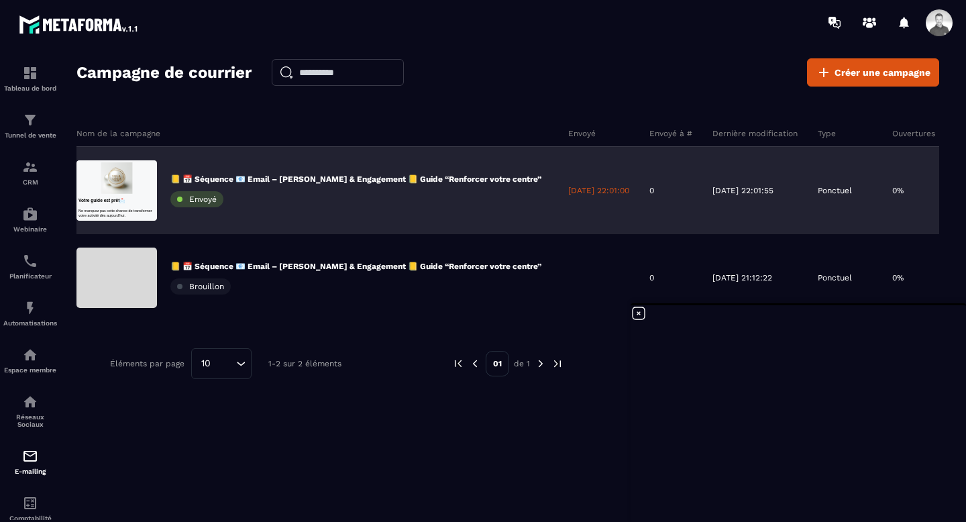
click at [180, 172] on div "📒 📅 Séquence 📧 Email – [PERSON_NAME] & Engagement 📒 Guide “Renforcer votre cent…" at bounding box center [317, 190] width 482 height 87
